Goal: Transaction & Acquisition: Purchase product/service

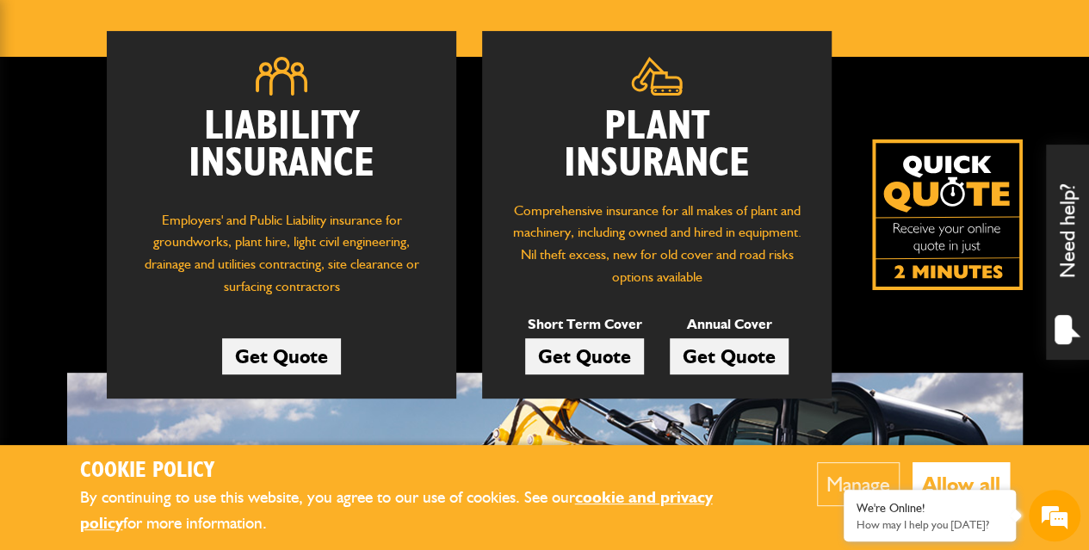
scroll to position [344, 0]
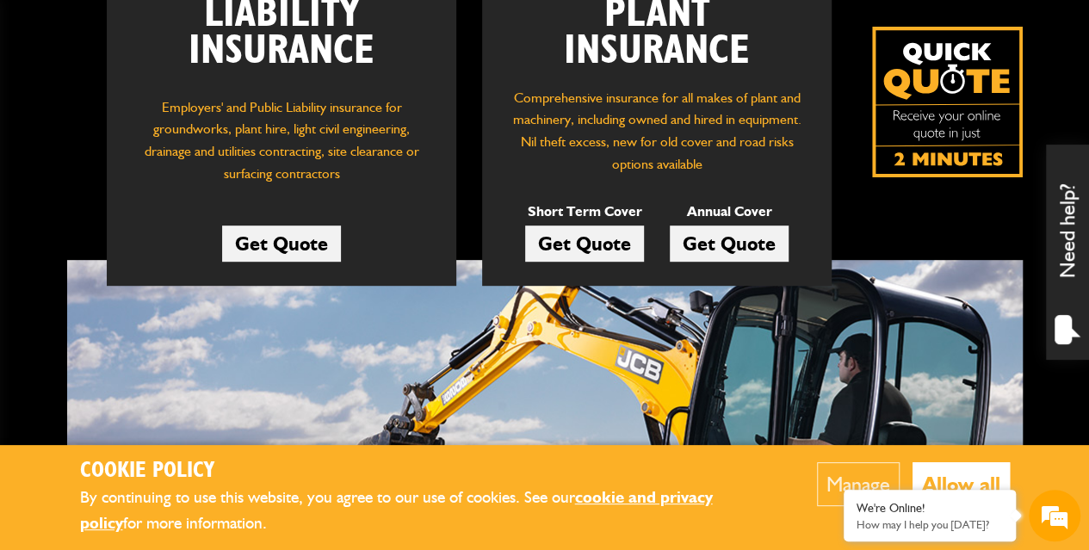
click at [620, 246] on link "Get Quote" at bounding box center [584, 244] width 119 height 36
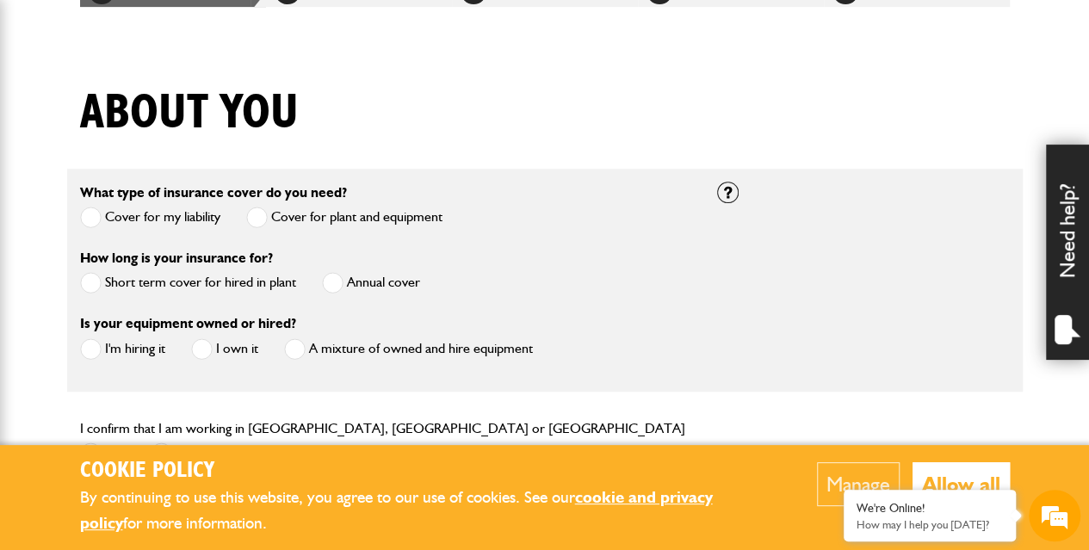
scroll to position [430, 0]
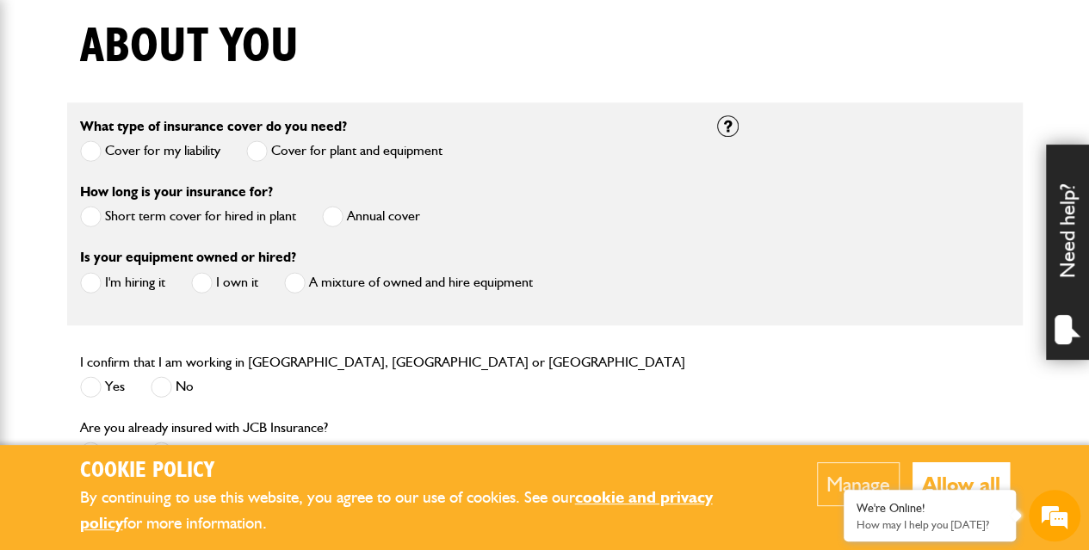
click at [238, 220] on label "Short term cover for hired in plant" at bounding box center [188, 217] width 216 height 22
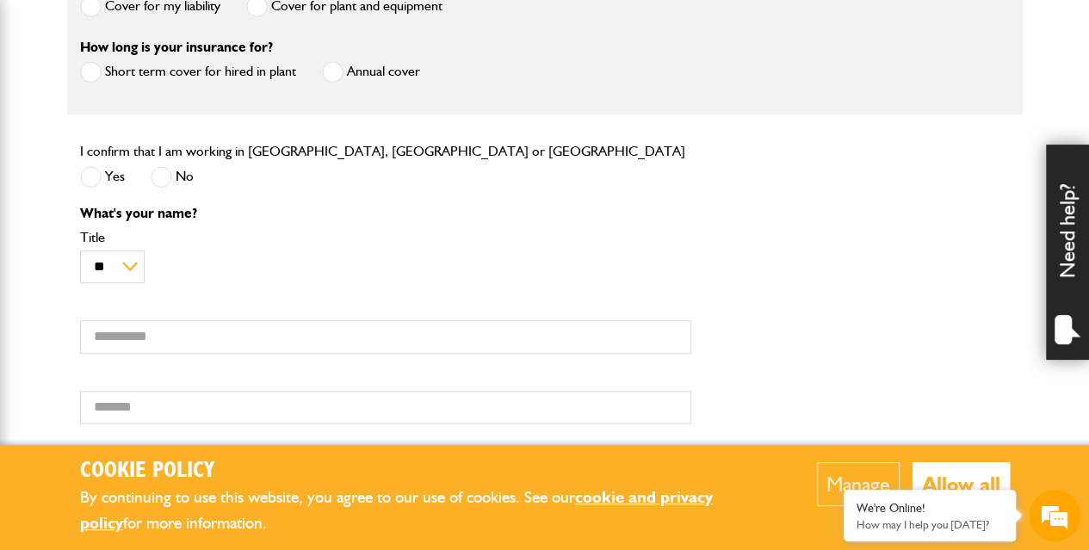
scroll to position [603, 0]
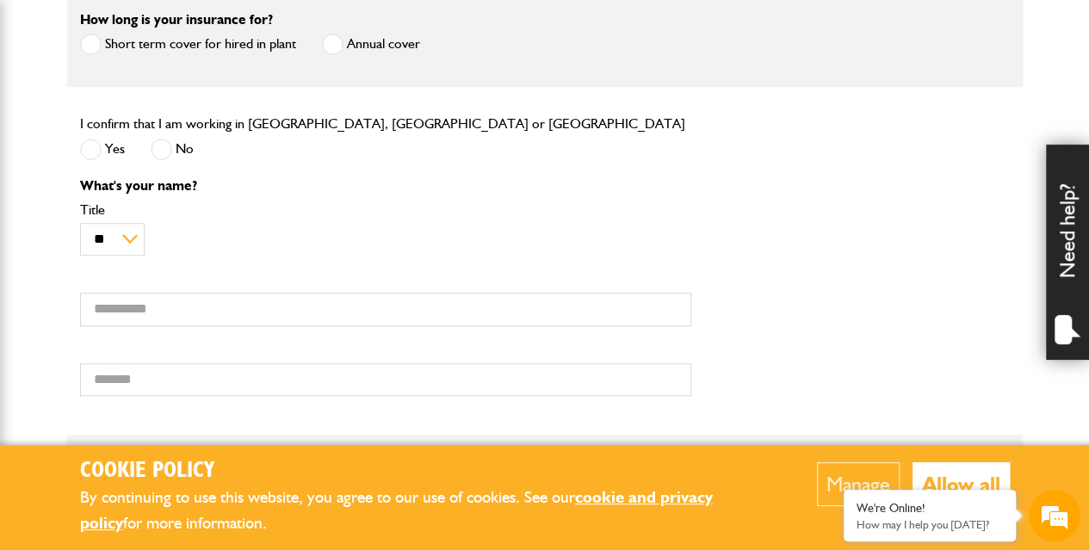
click at [102, 161] on div "Yes" at bounding box center [102, 151] width 45 height 28
click at [96, 149] on span at bounding box center [91, 150] width 22 height 22
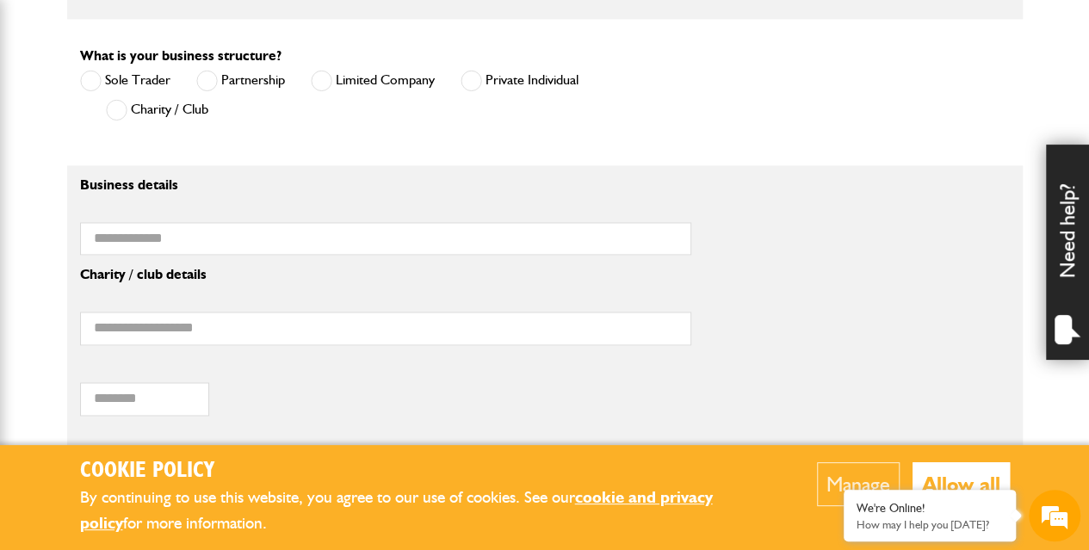
scroll to position [0, 0]
click at [472, 75] on span at bounding box center [472, 81] width 22 height 22
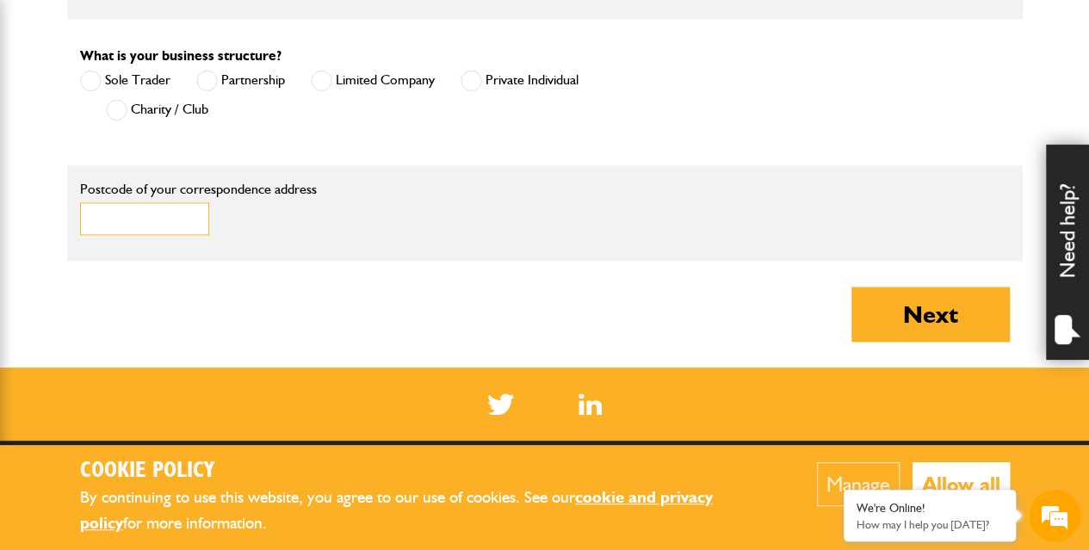
click at [138, 222] on input "Postcode of your correspondence address" at bounding box center [144, 219] width 129 height 34
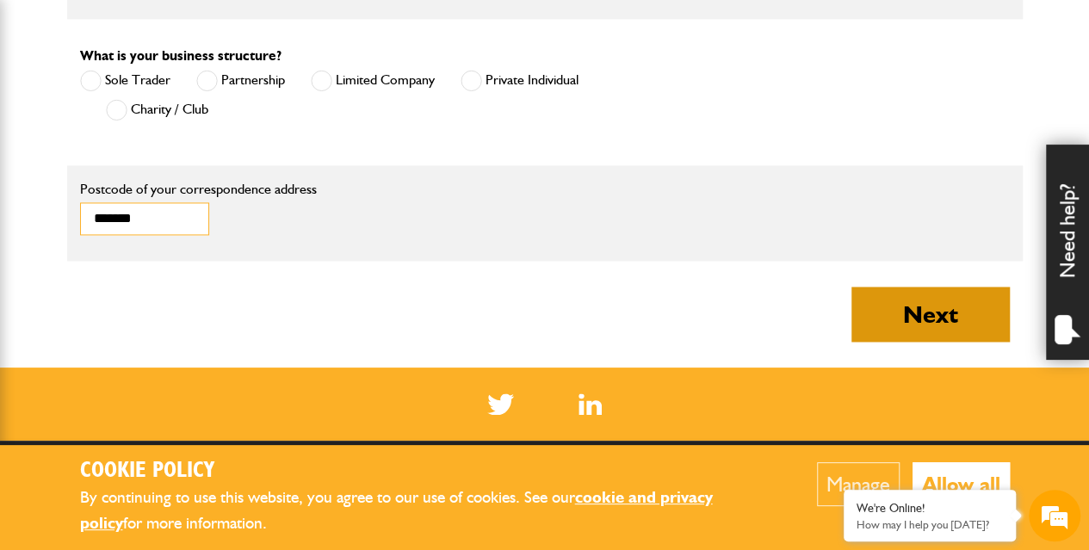
type input "*******"
click at [882, 303] on button "Next" at bounding box center [930, 314] width 158 height 55
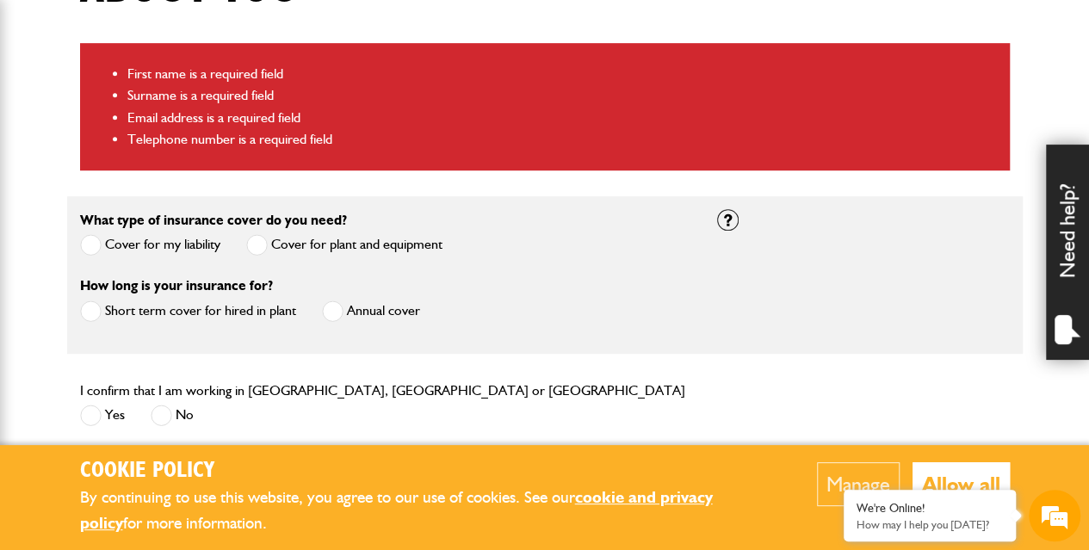
scroll to position [344, 0]
